Goal: Task Accomplishment & Management: Complete application form

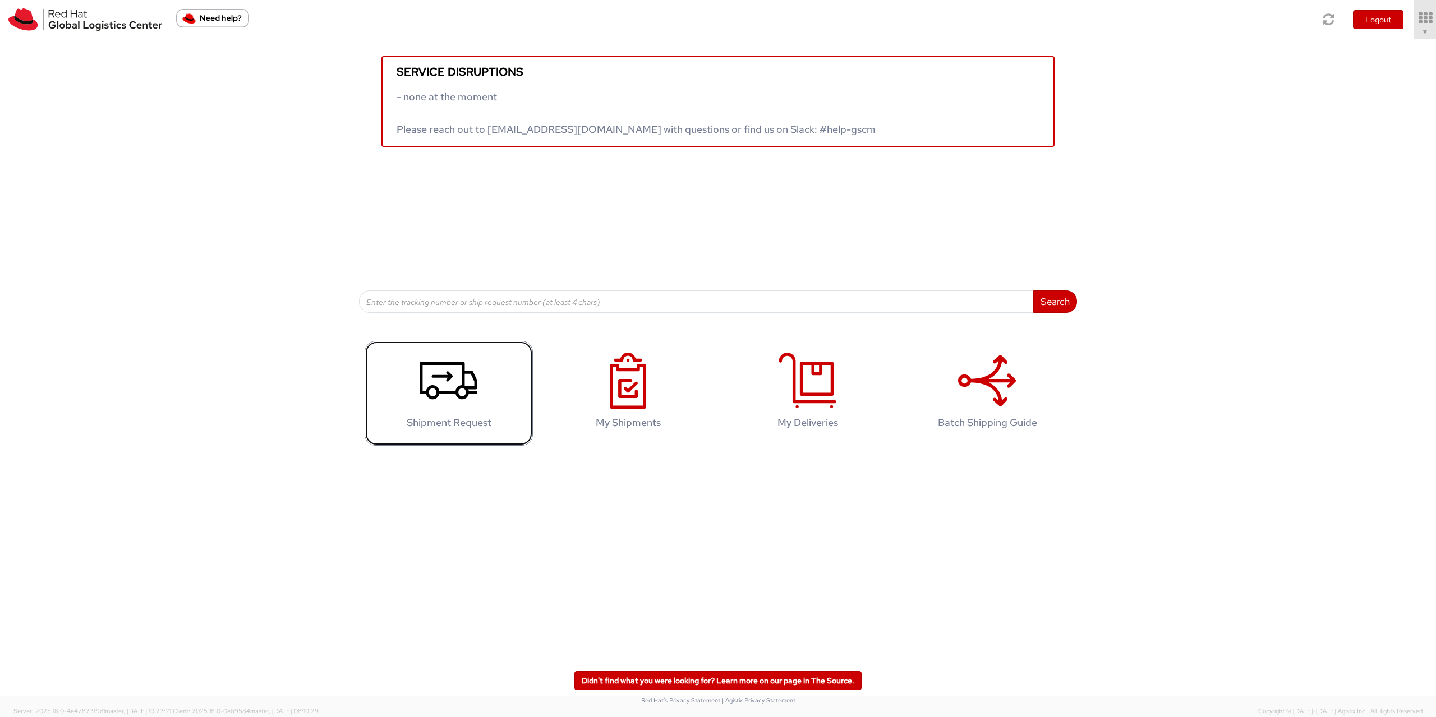
click at [463, 399] on use at bounding box center [448, 381] width 58 height 38
click at [442, 413] on link "Shipment Request" at bounding box center [449, 393] width 168 height 105
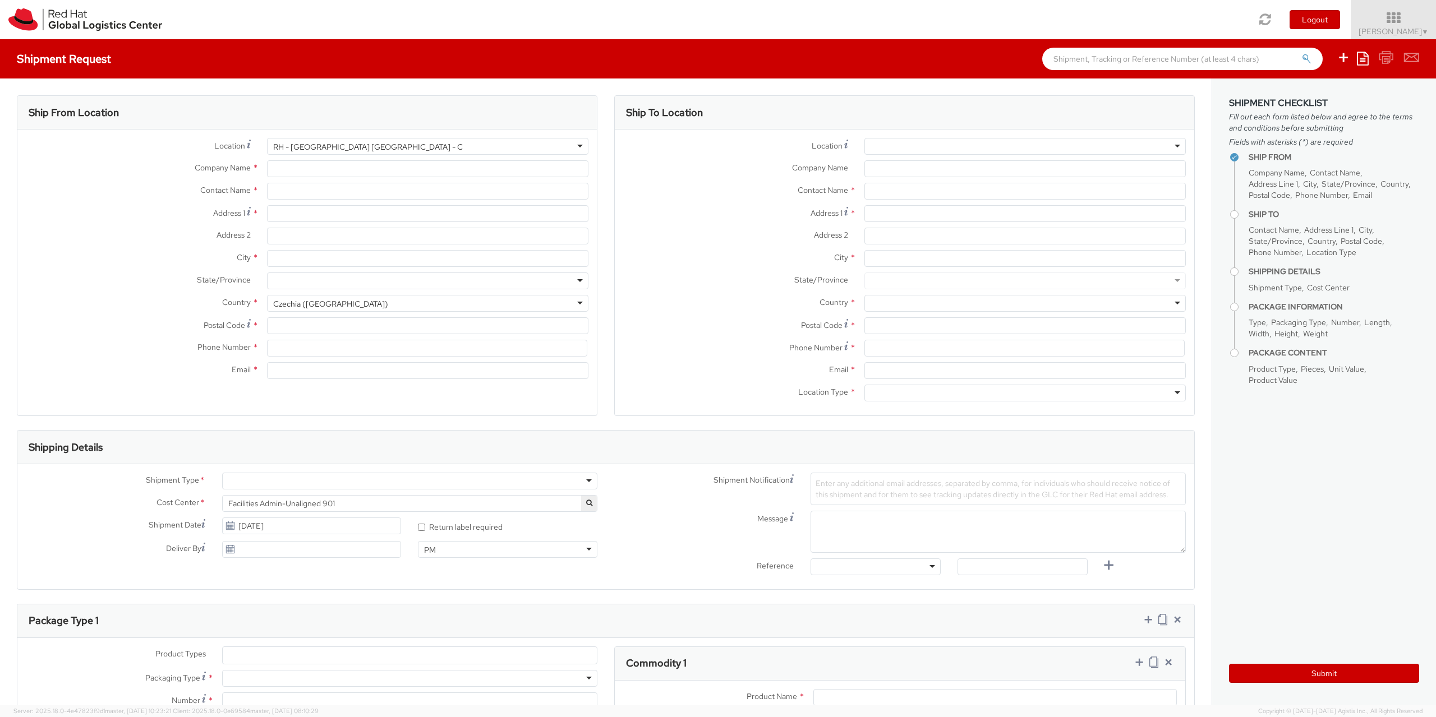
type input "Red Hat Czech s.r.o."
type input "[PERSON_NAME]"
type input "Purkynova 665/115"
type input "[GEOGRAPHIC_DATA]"
type input "621 00"
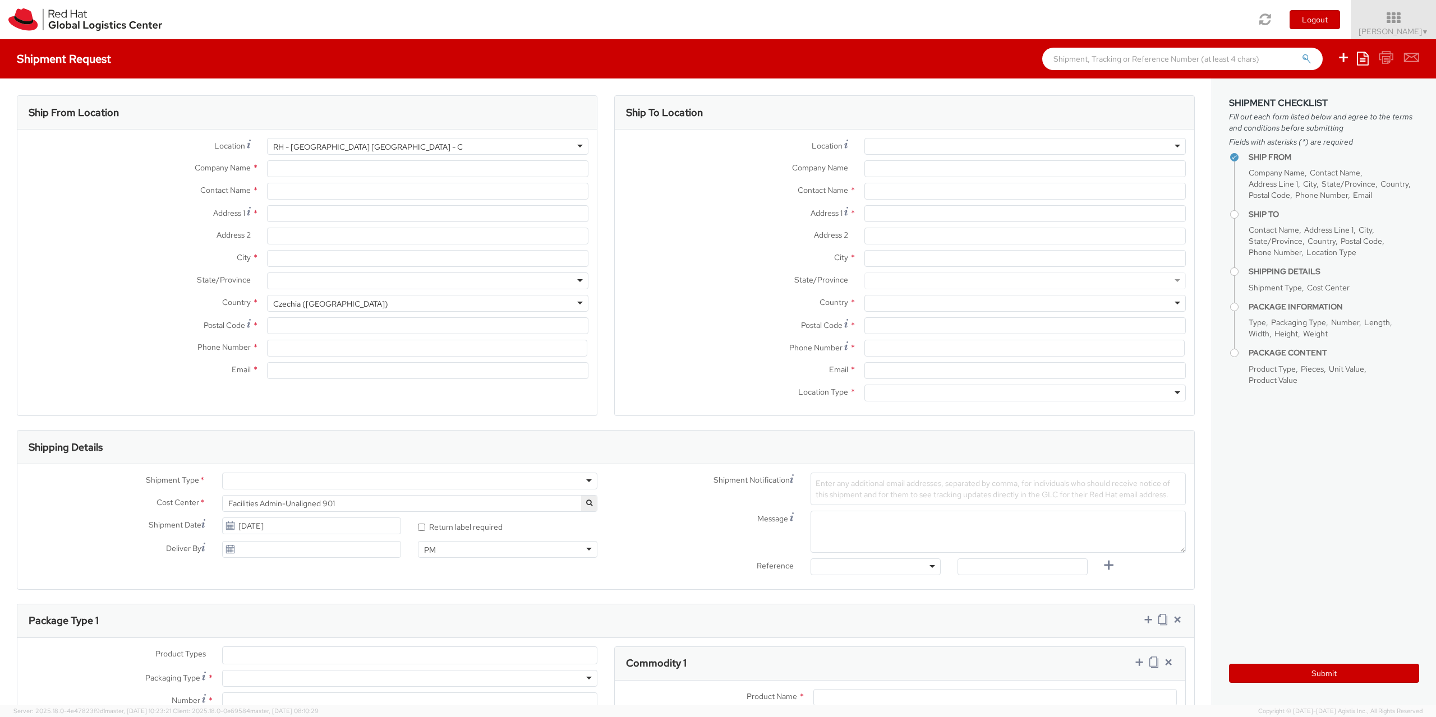
type input "420722077148"
type input "[EMAIL_ADDRESS][DOMAIN_NAME]"
select select "901"
select select "CM"
select select "KGS"
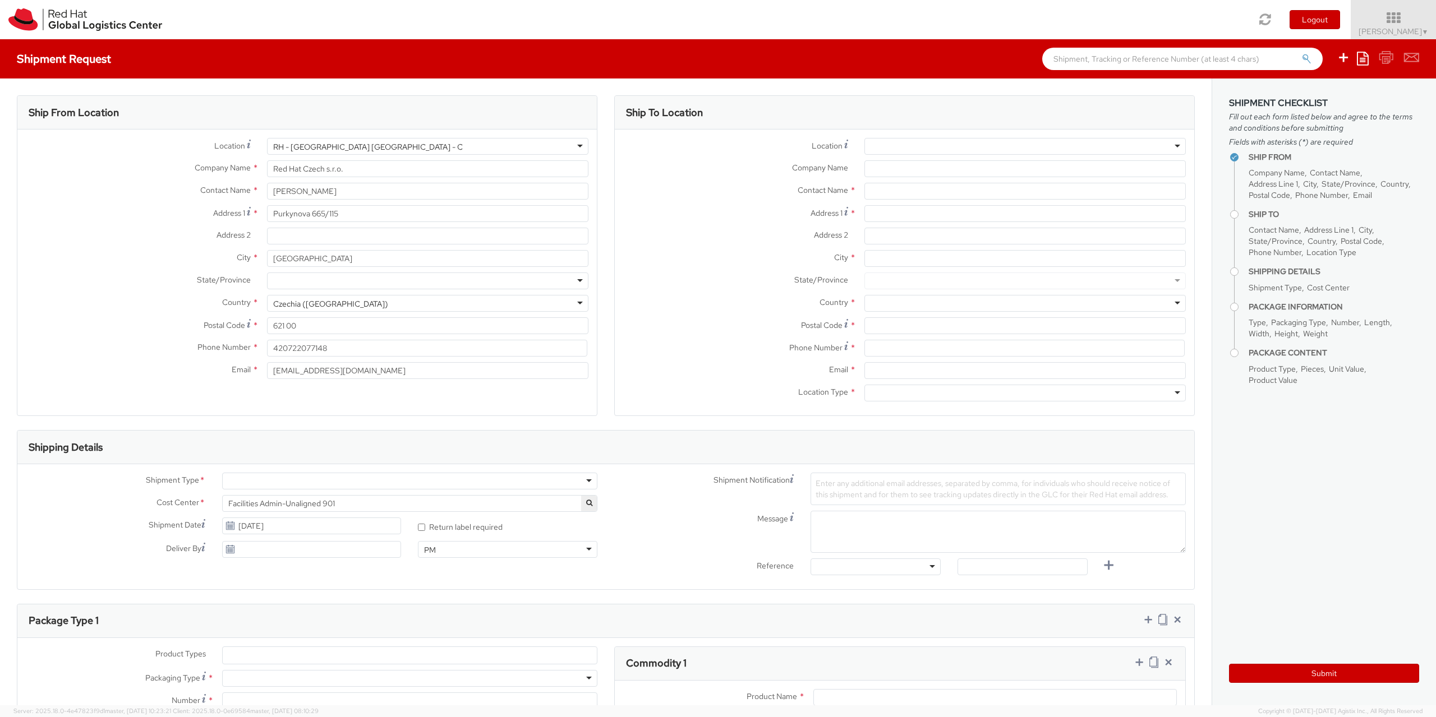
select select
click at [881, 145] on div at bounding box center [1024, 146] width 321 height 17
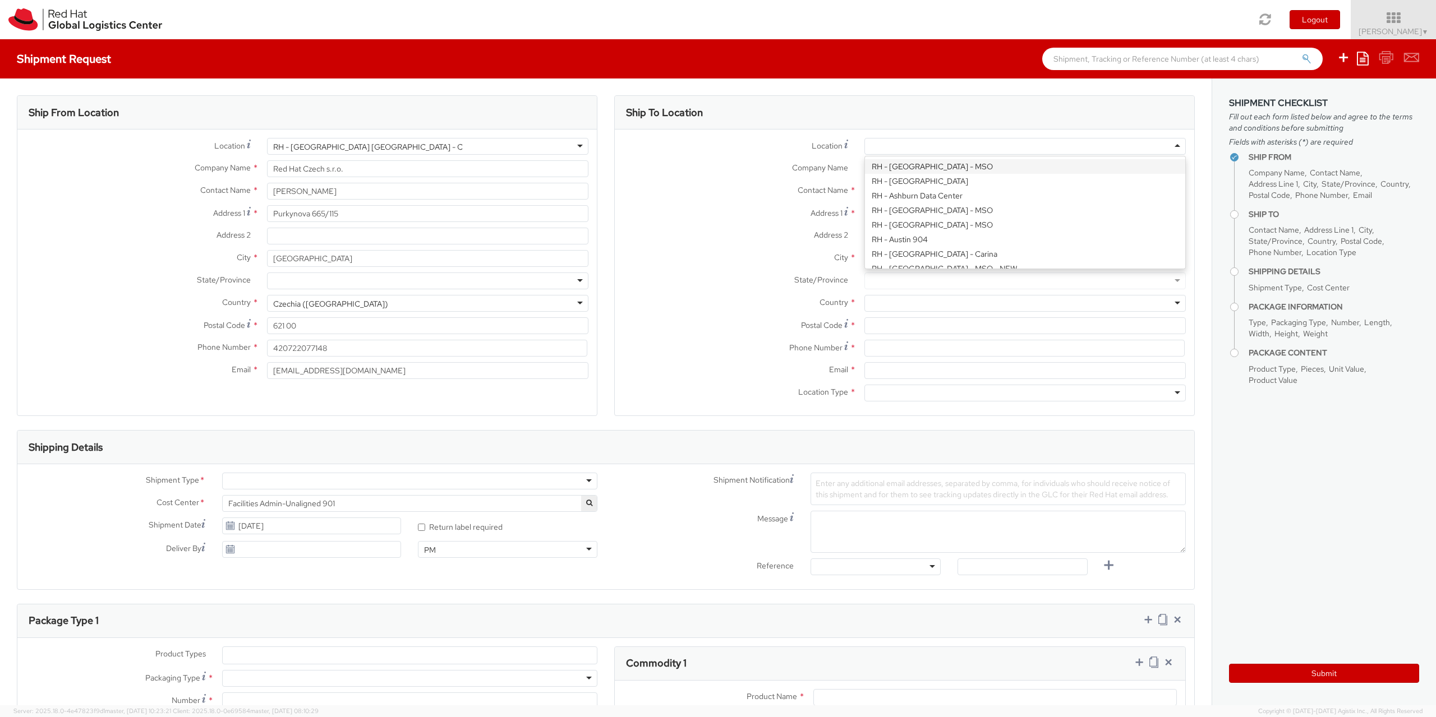
click at [901, 168] on div "Location * RH - Amsterdam - MSO RH - Amsterdam Data Center RH - Ashburn Data Ce…" at bounding box center [904, 272] width 579 height 269
type input "Red Hat B.V."
type input "Fred Roeskestraat 100"
type input "AMSTERDAM"
type input "1076 ED"
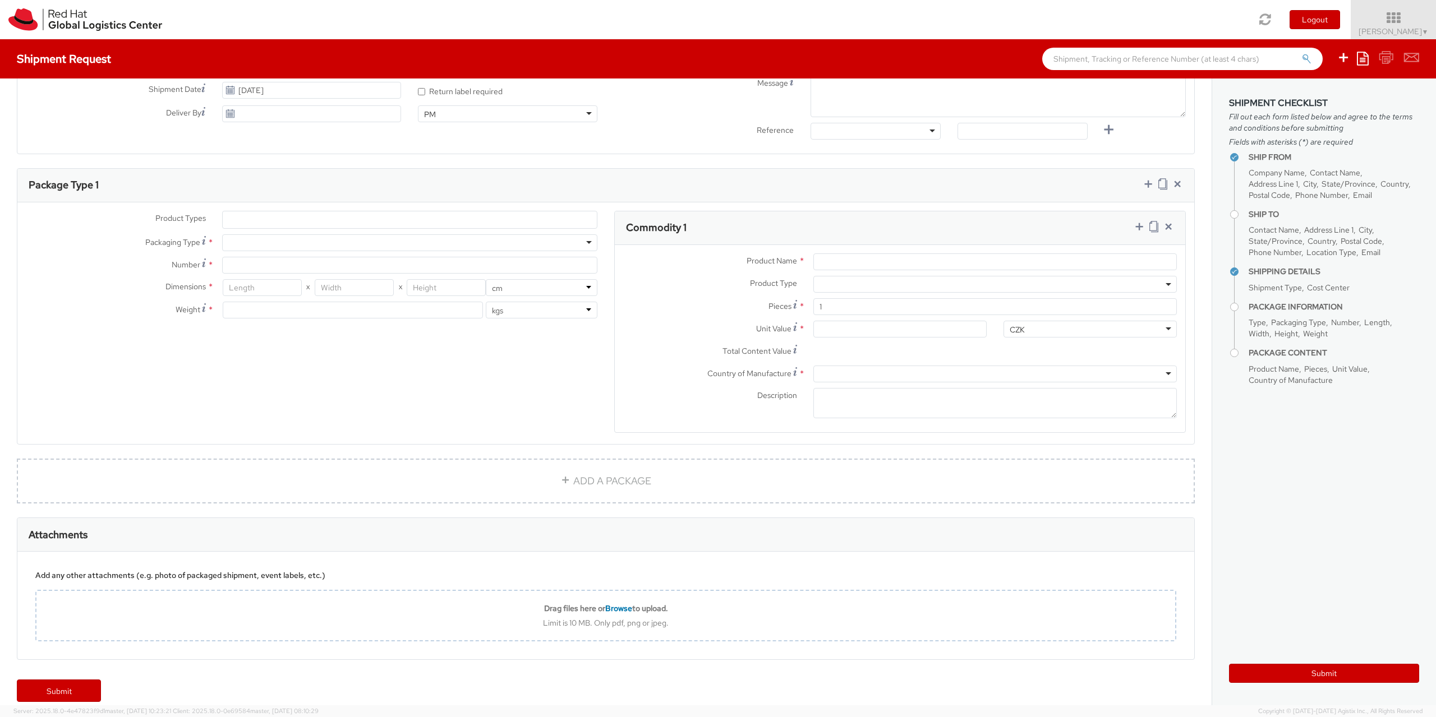
scroll to position [450, 0]
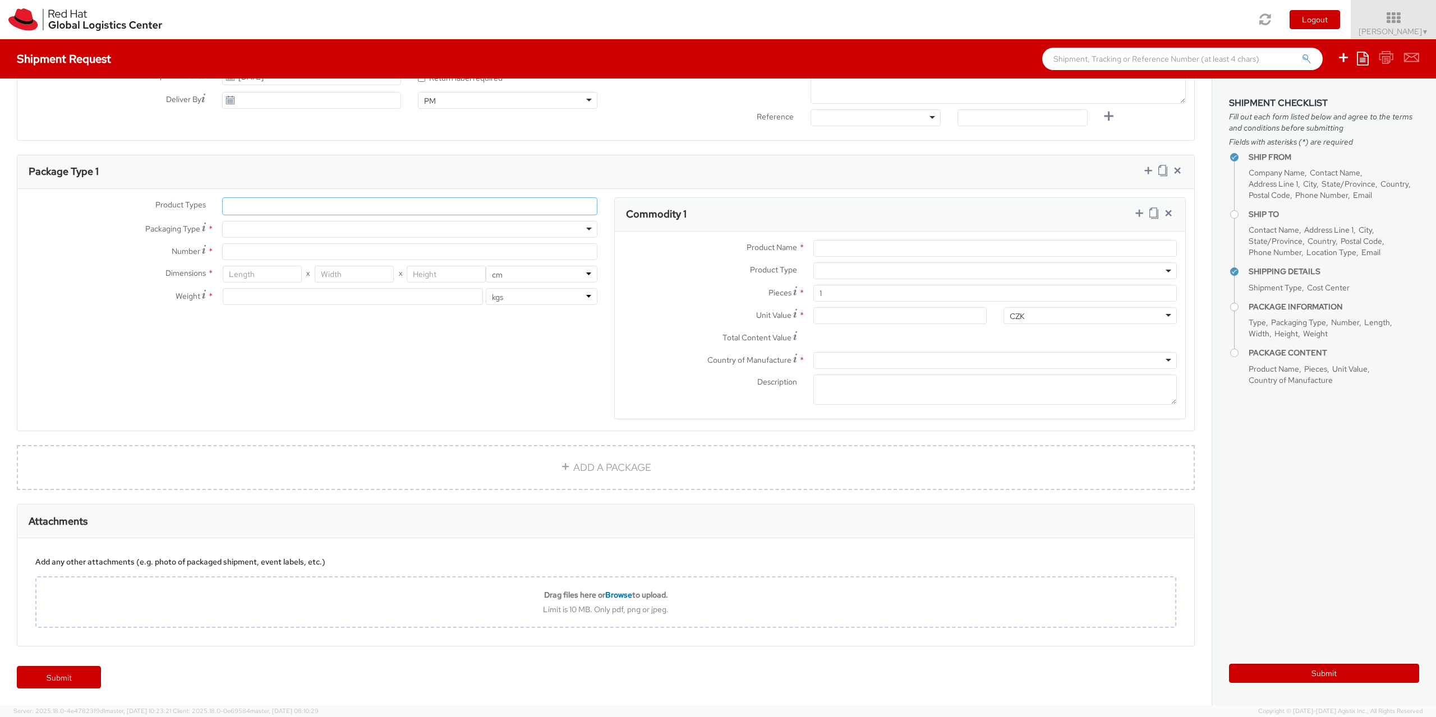
click at [282, 212] on ul at bounding box center [410, 206] width 374 height 17
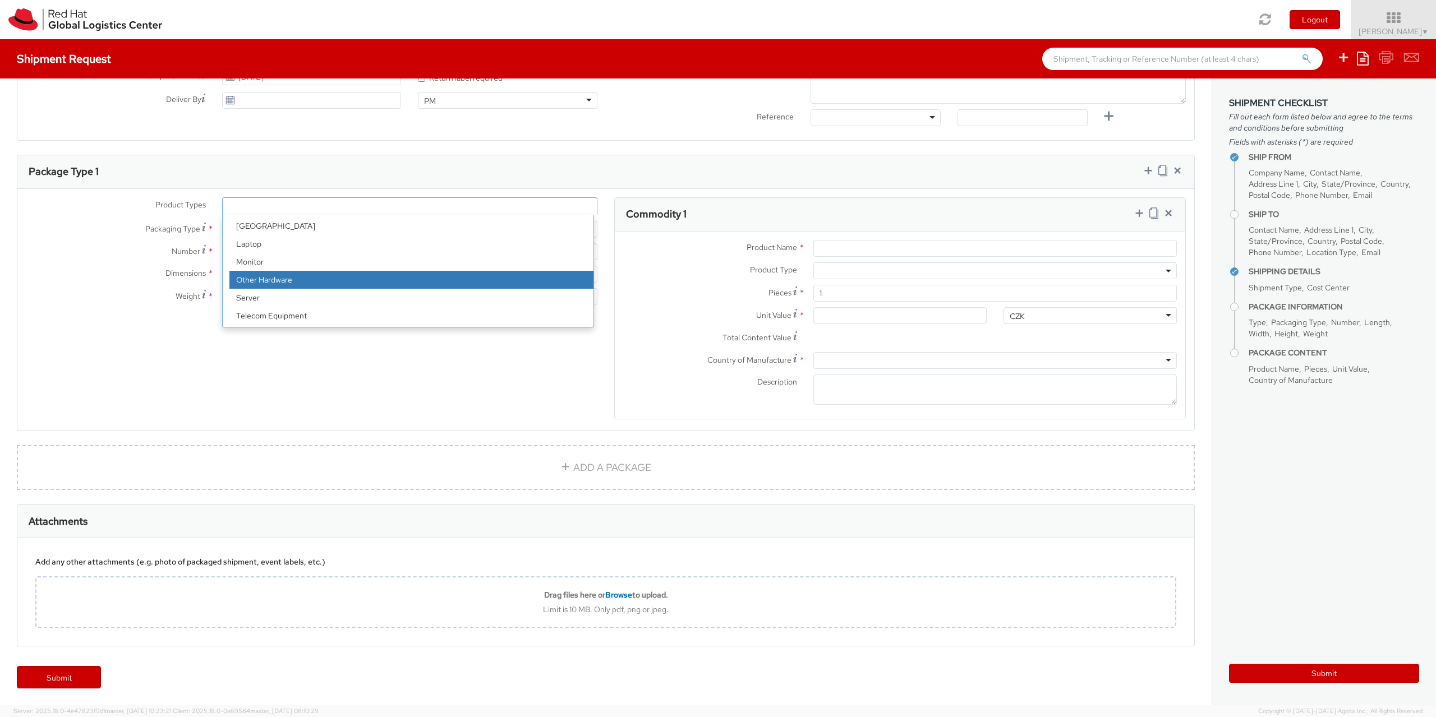
scroll to position [49, 0]
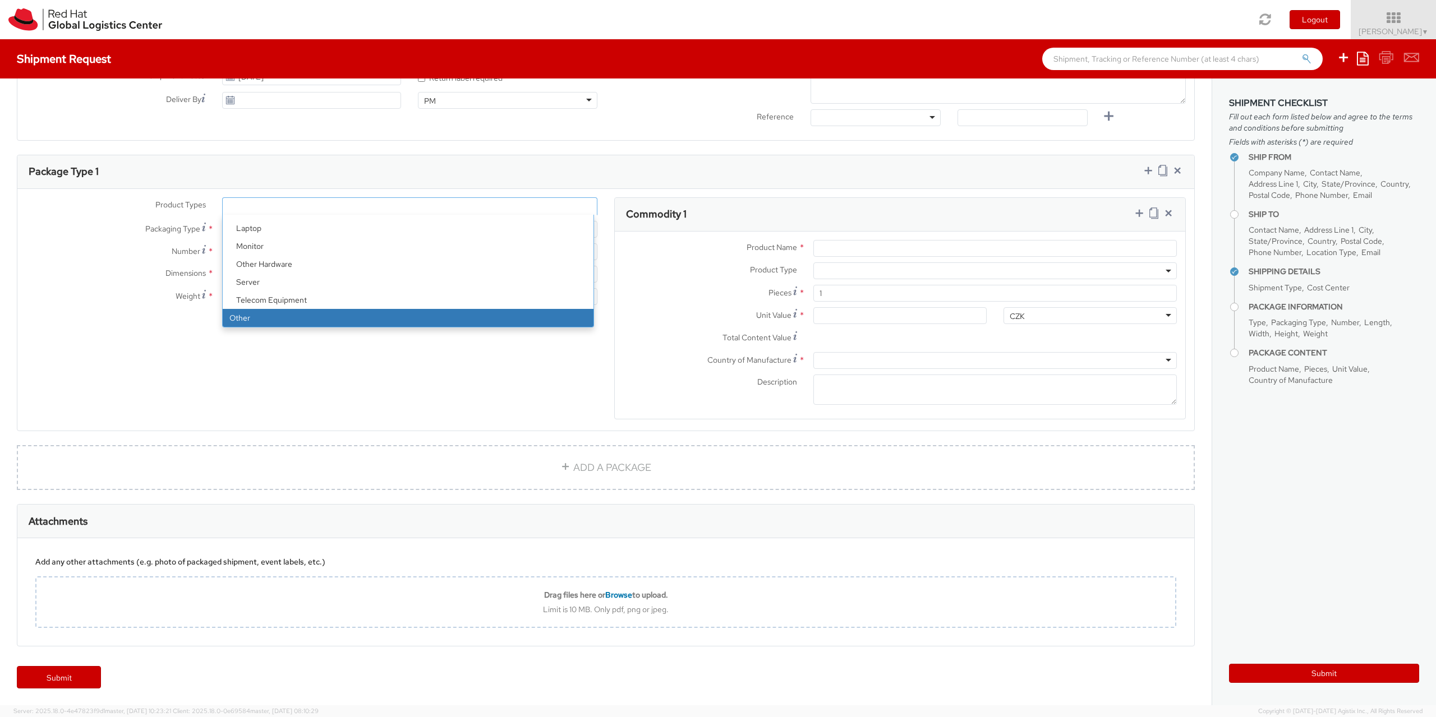
select select "OTHER"
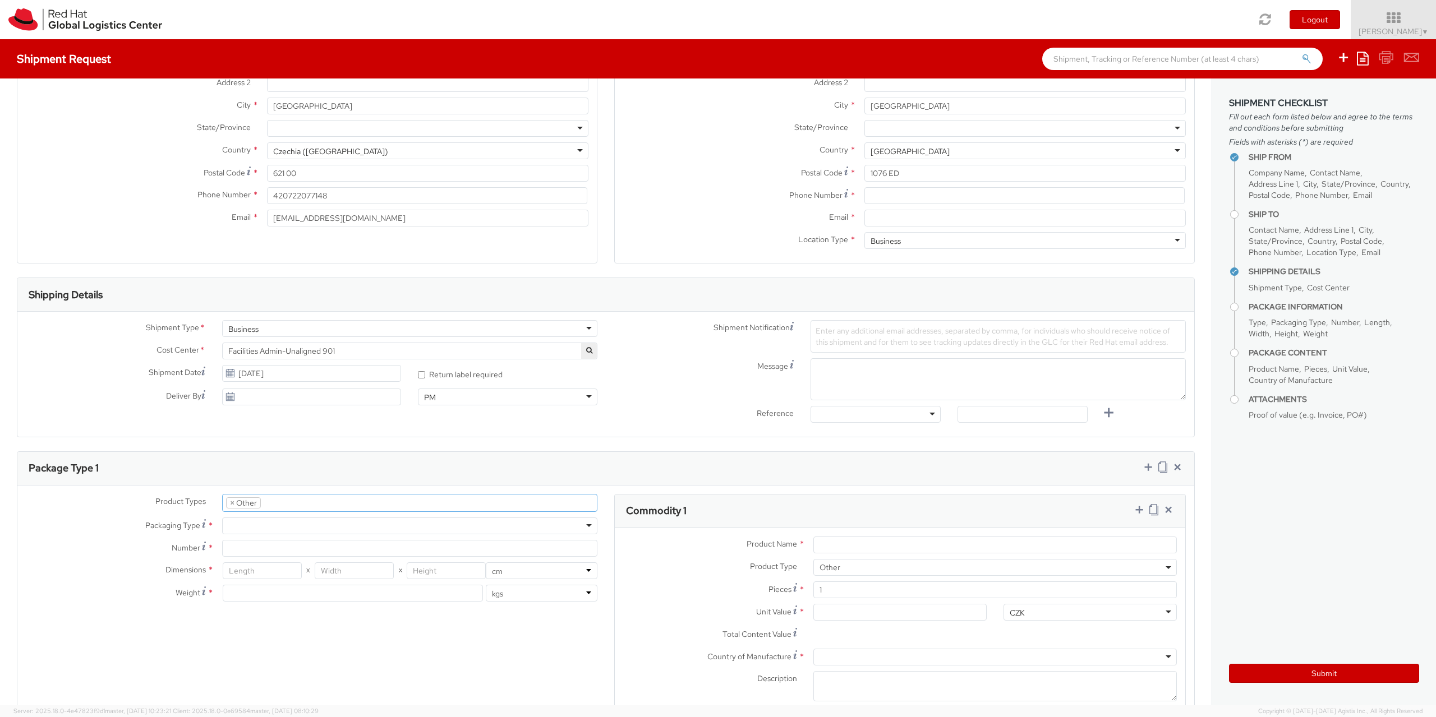
scroll to position [0, 0]
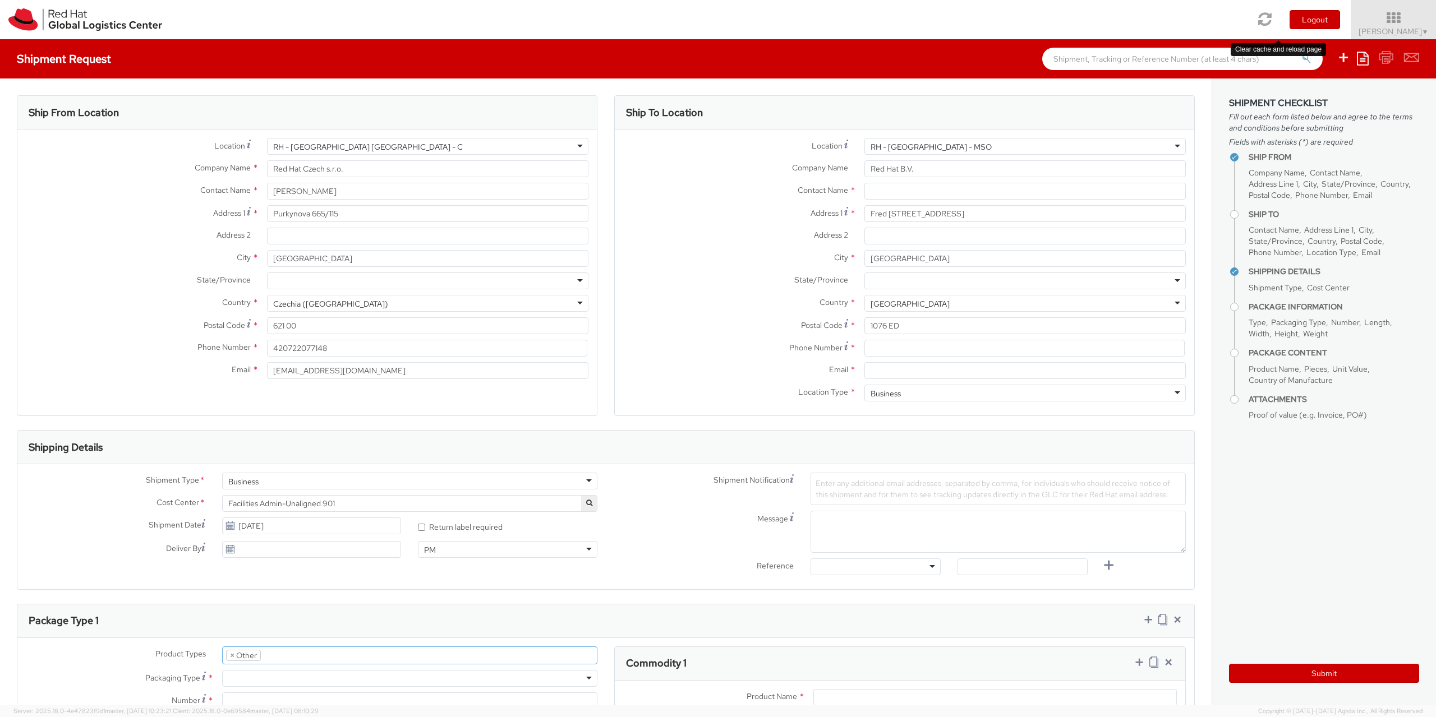
click at [1272, 13] on icon at bounding box center [1264, 19] width 13 height 16
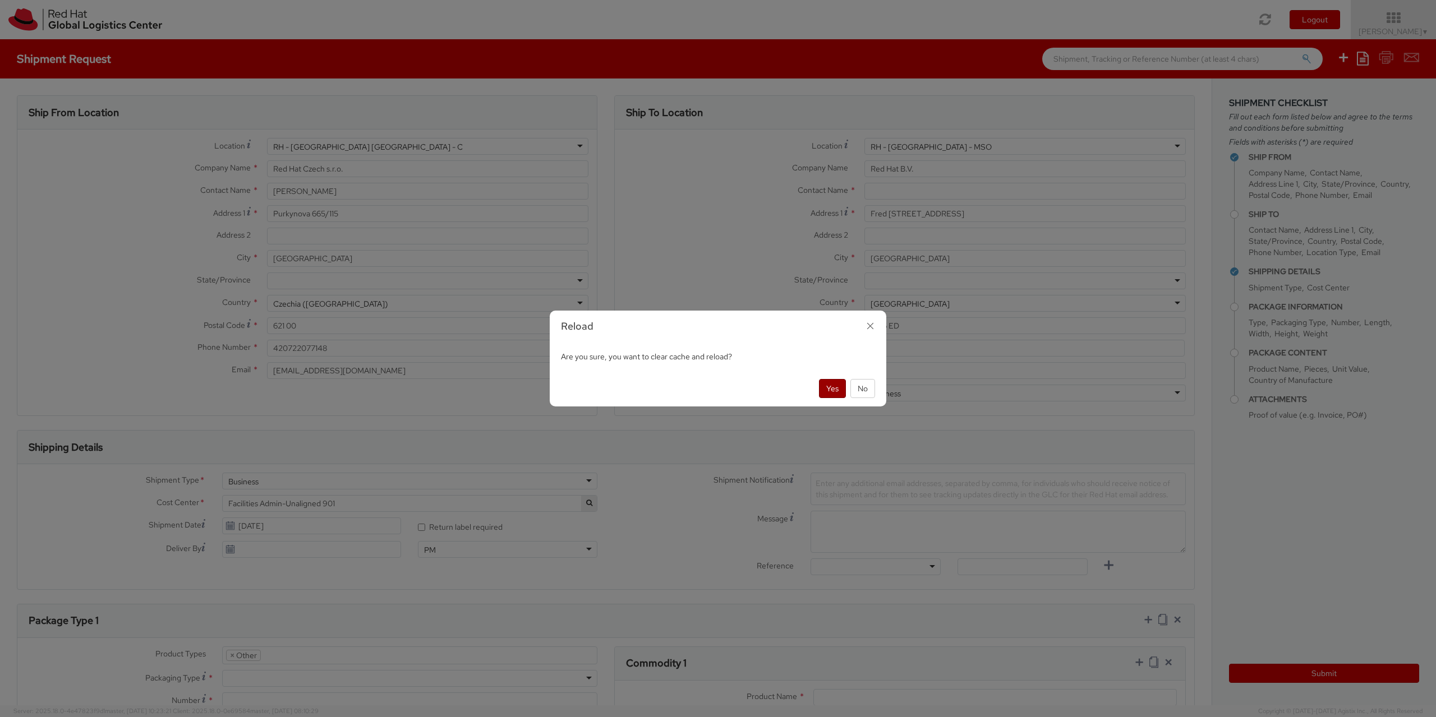
click at [833, 393] on button "Yes" at bounding box center [832, 388] width 27 height 19
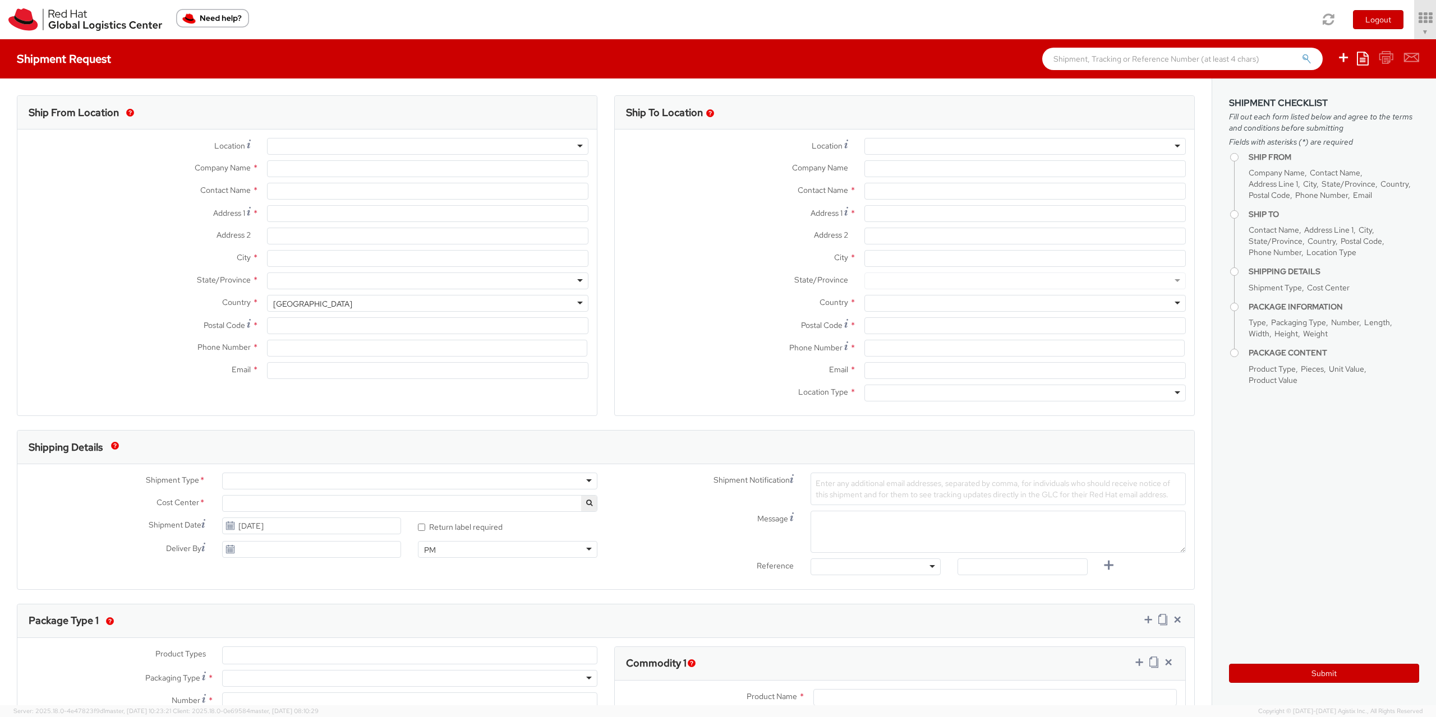
type input "Red Hat Czech s.r.o."
type input "[PERSON_NAME]"
type input "Purkynova 665/115"
type input "[GEOGRAPHIC_DATA]"
type input "621 00"
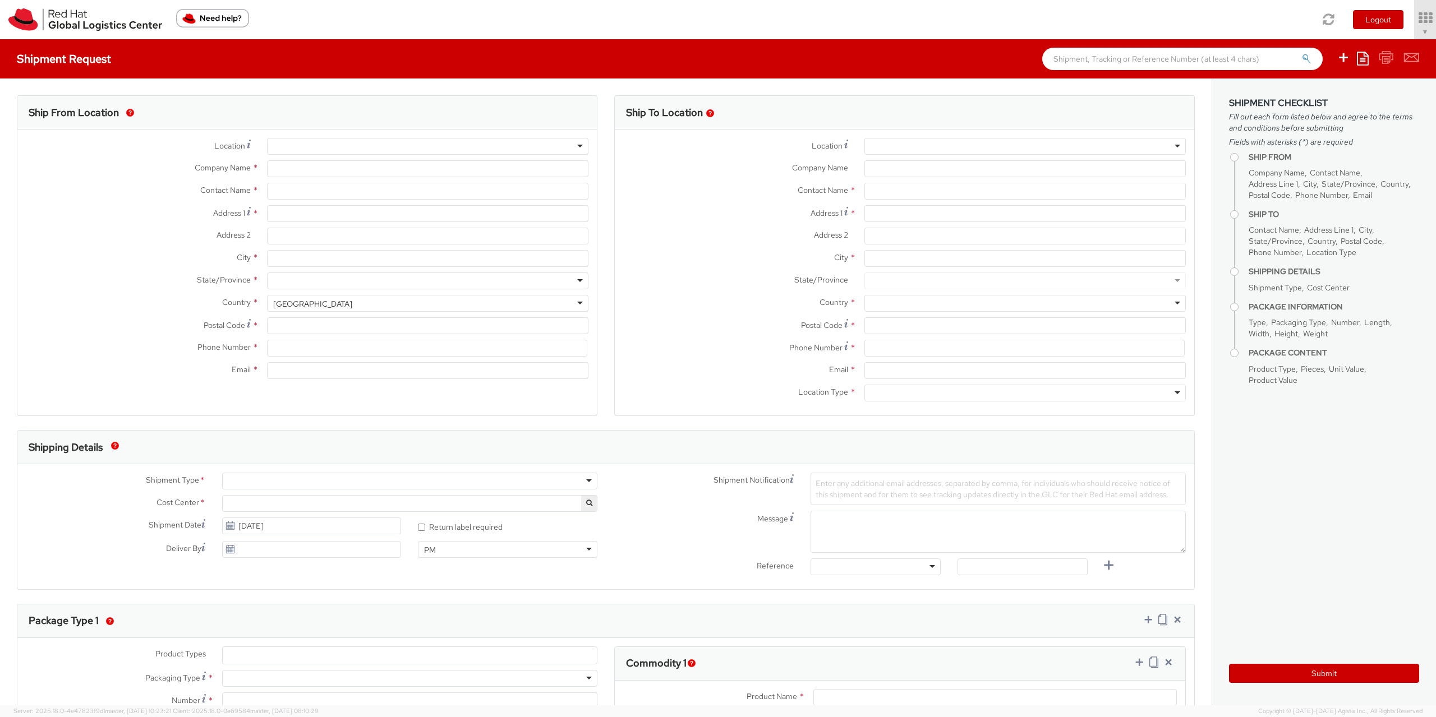
type input "420722077148"
type input "[EMAIL_ADDRESS][DOMAIN_NAME]"
select select "CM"
select select "KGS"
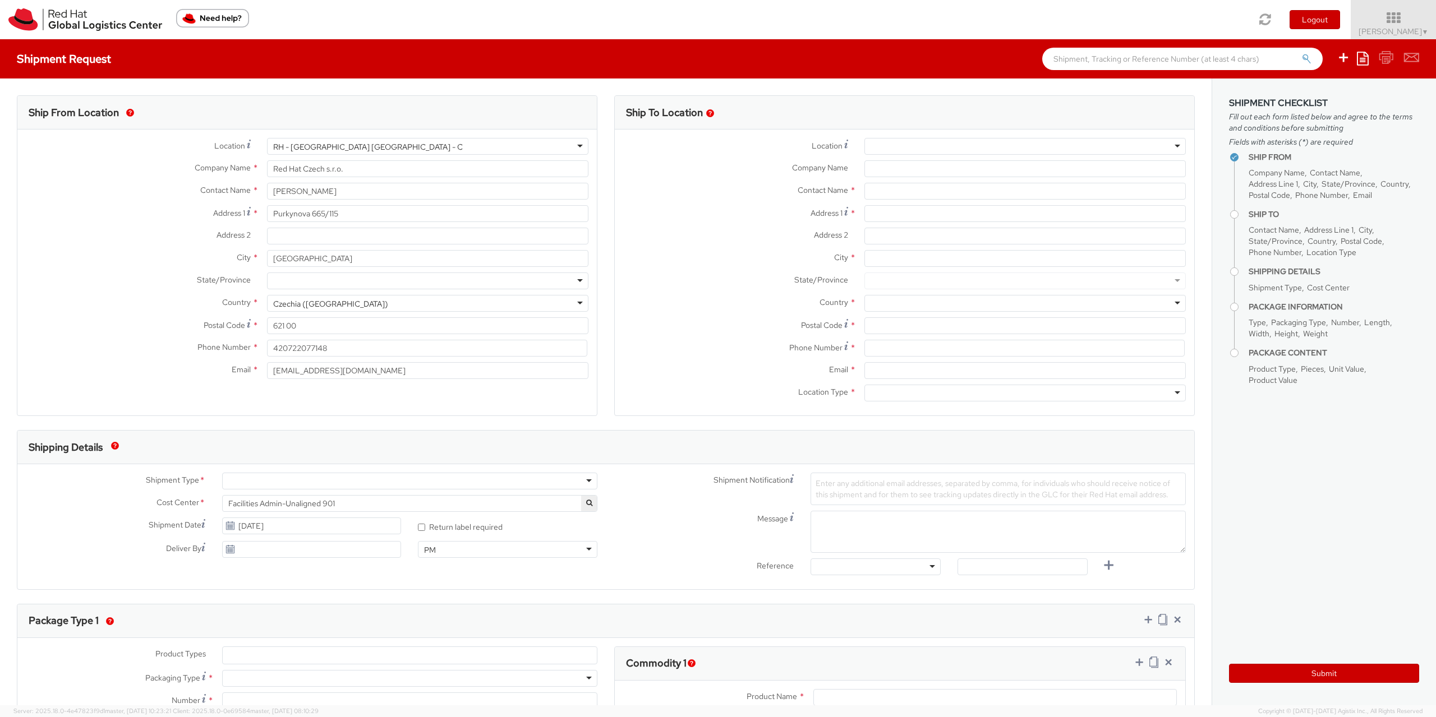
select select "901"
select select
